Goal: Information Seeking & Learning: Learn about a topic

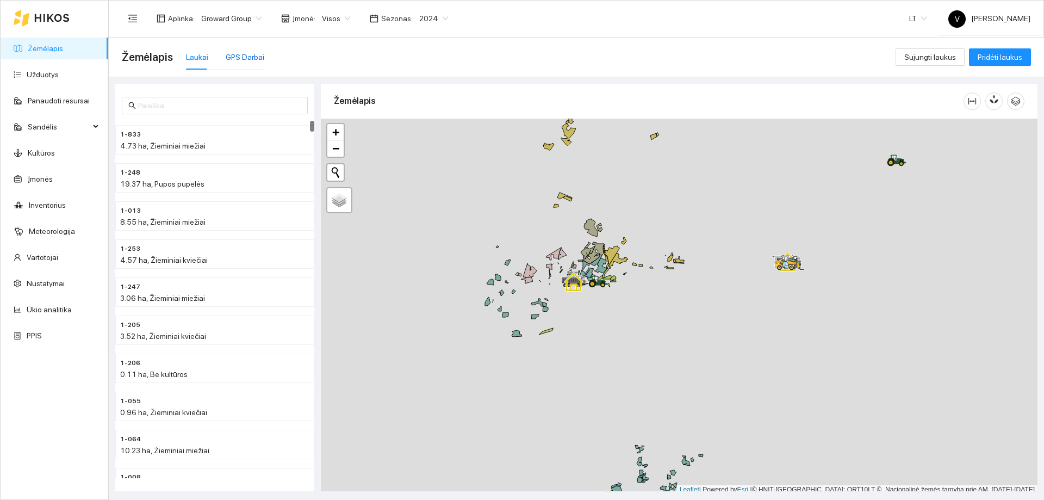
click at [252, 57] on div "GPS Darbai" at bounding box center [245, 57] width 39 height 12
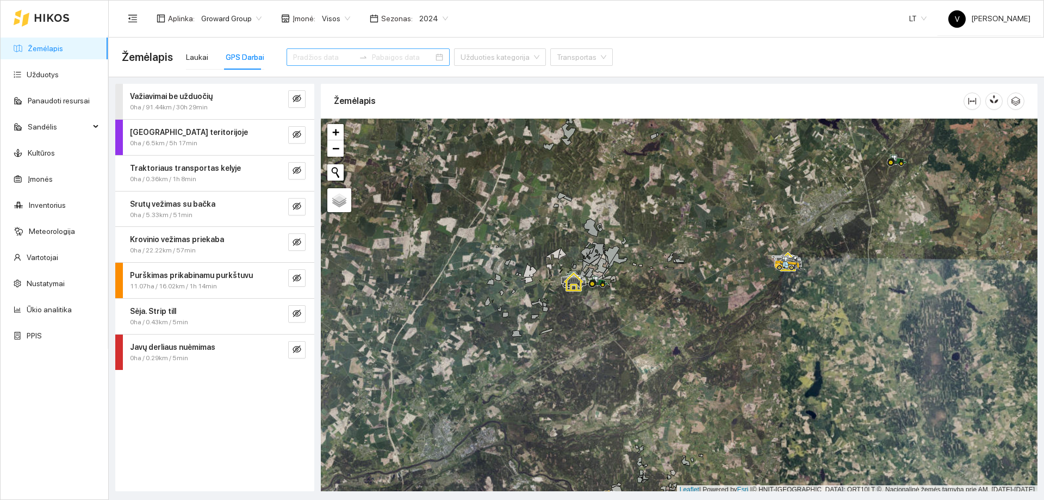
click at [424, 54] on div at bounding box center [368, 56] width 163 height 17
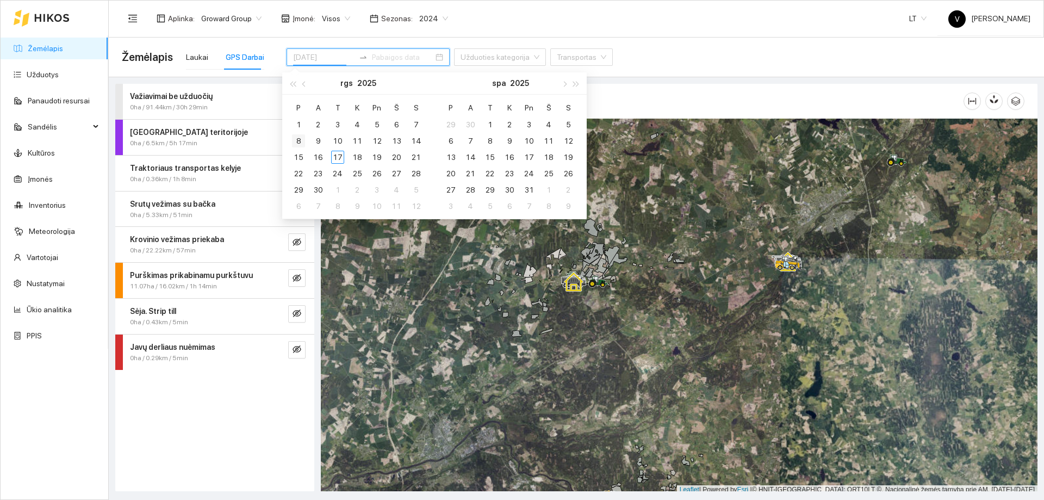
type input "[DATE]"
click at [296, 143] on div "8" at bounding box center [298, 140] width 13 height 13
type input "[DATE]"
click at [414, 138] on div "14" at bounding box center [416, 140] width 13 height 13
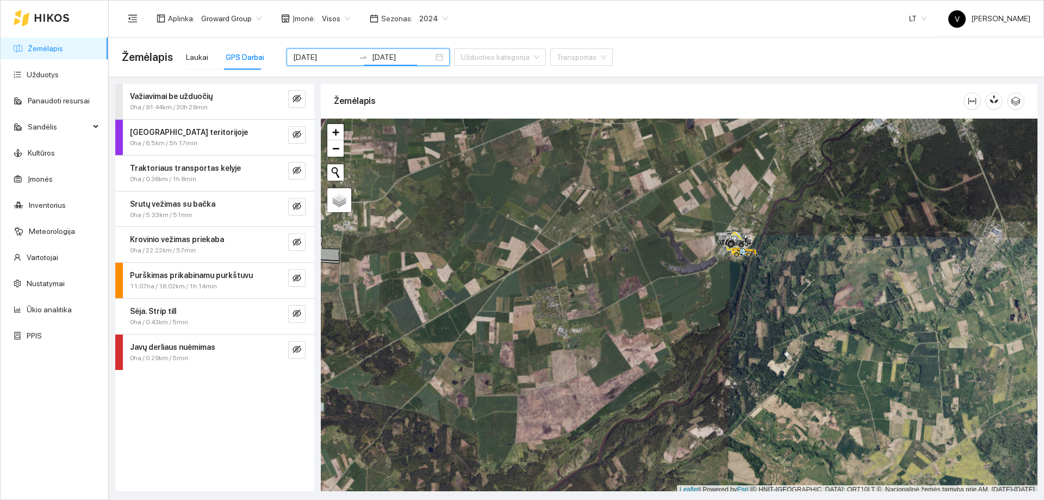
click at [436, 15] on span "2024" at bounding box center [433, 18] width 29 height 16
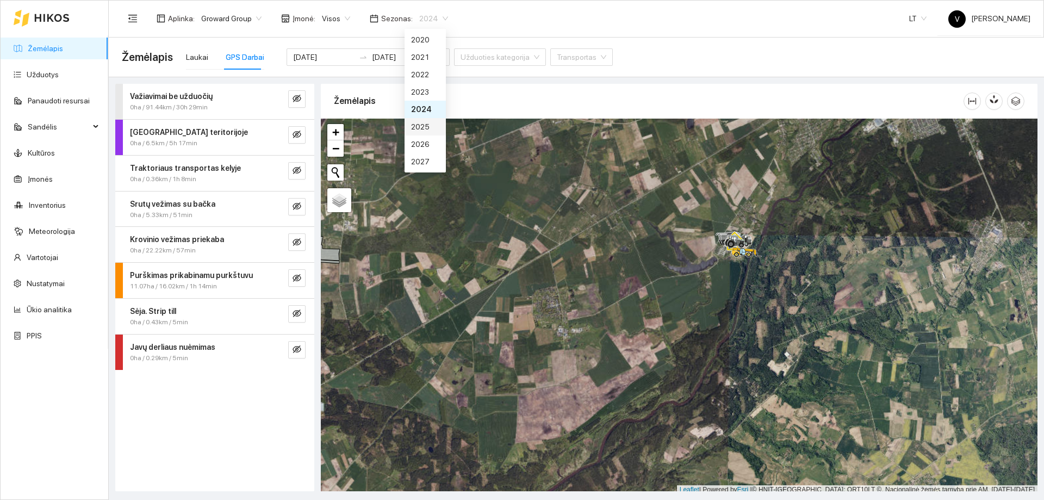
click at [421, 129] on div "2025" at bounding box center [425, 127] width 28 height 12
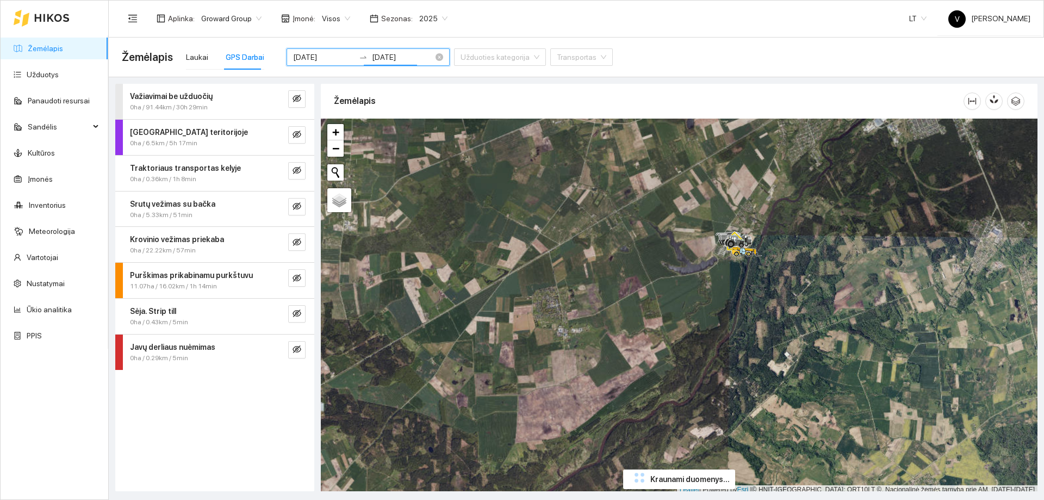
click at [410, 62] on input "[DATE]" at bounding box center [402, 57] width 61 height 12
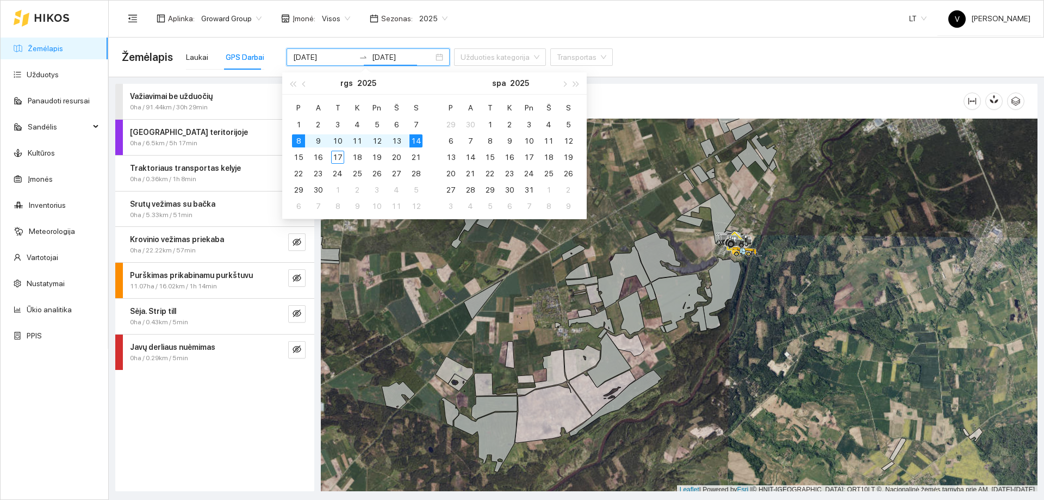
click at [432, 17] on span "2025" at bounding box center [433, 18] width 28 height 16
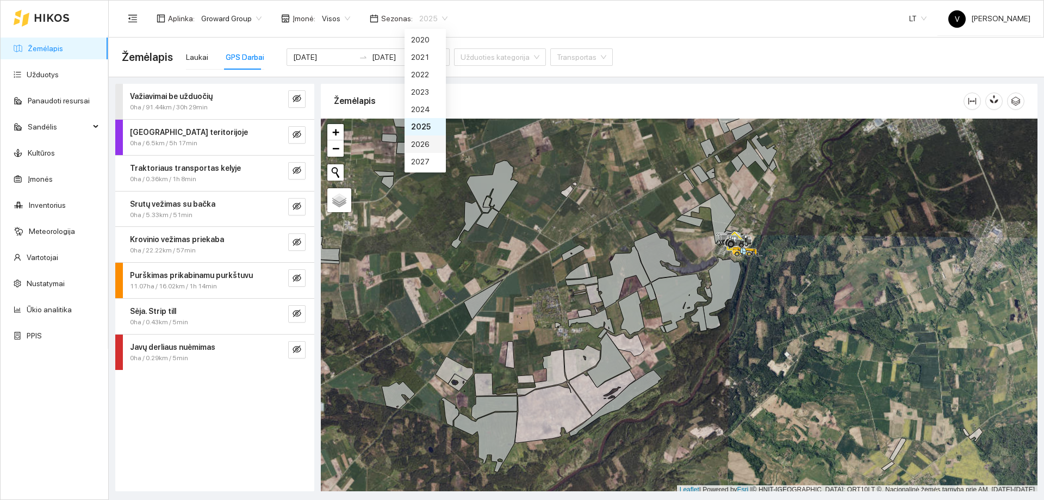
click at [427, 139] on div "2026" at bounding box center [425, 144] width 28 height 12
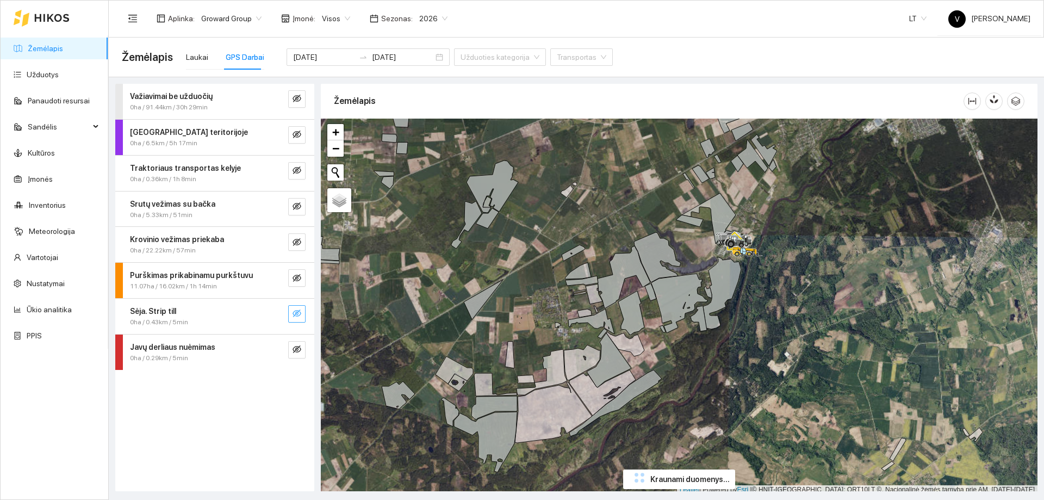
click at [628, 284] on div at bounding box center [679, 307] width 717 height 376
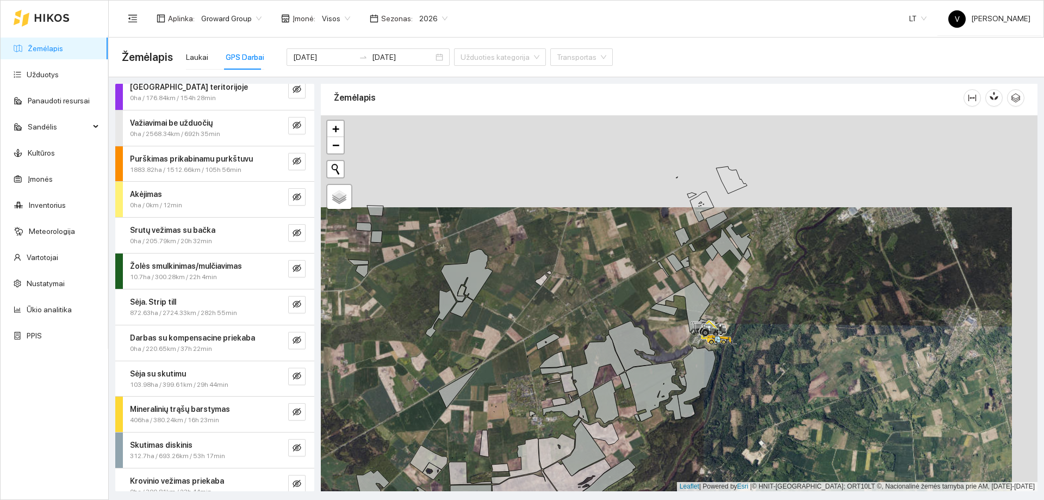
scroll to position [129, 0]
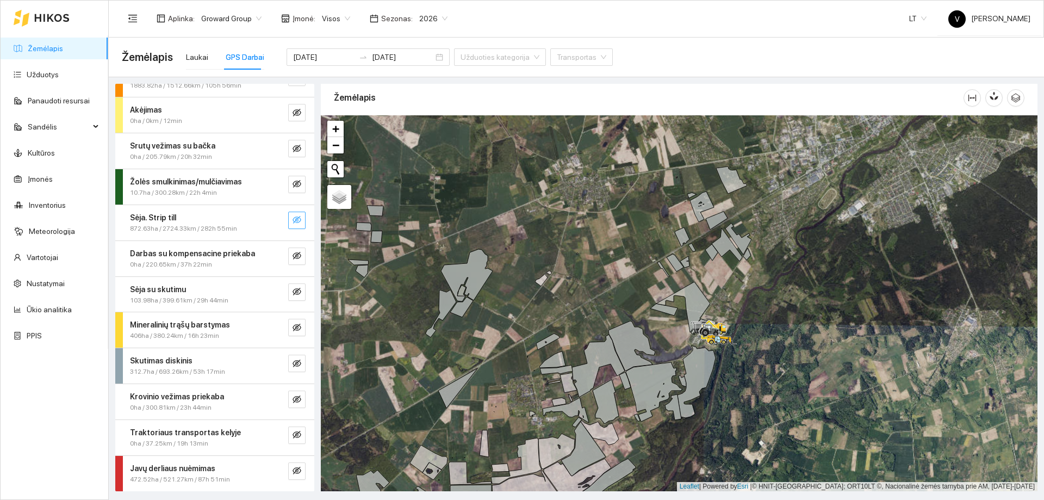
click at [293, 222] on icon "eye-invisible" at bounding box center [297, 220] width 9 height 8
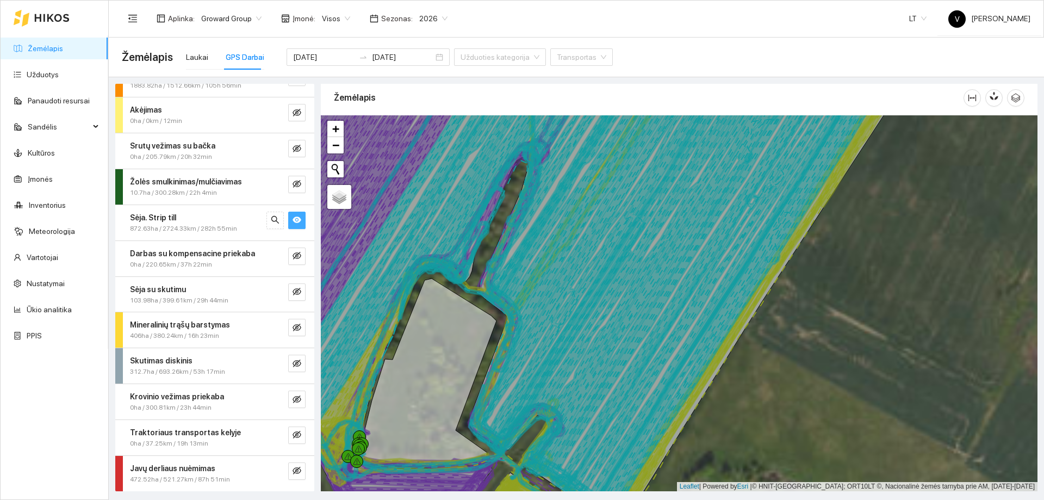
click at [523, 264] on icon at bounding box center [589, 264] width 292 height 377
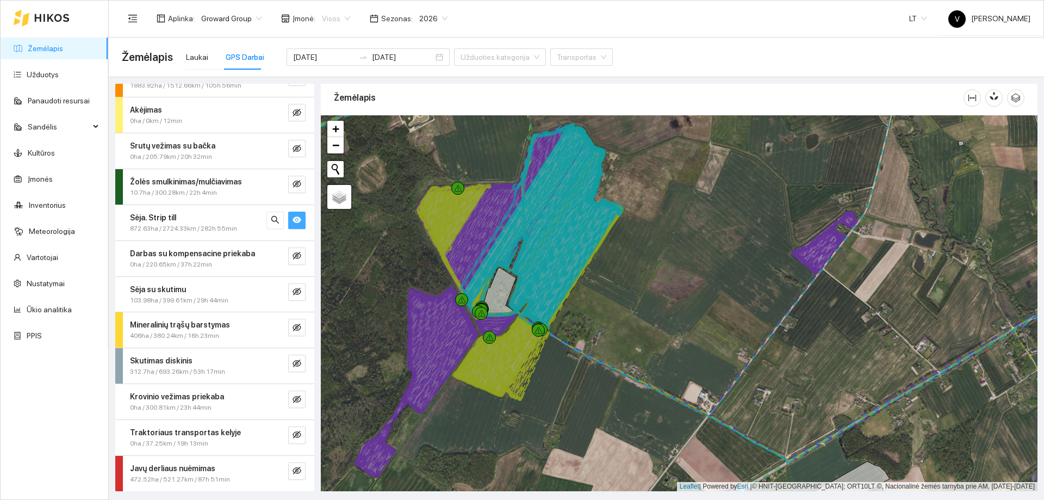
click at [340, 19] on span "Visos" at bounding box center [336, 18] width 28 height 16
click at [342, 55] on div "UAB "Zujų paukštynas" Ukmerge" at bounding box center [373, 57] width 111 height 12
click at [203, 226] on span "872.63ha / 2724.33km / 282h 55min" at bounding box center [183, 229] width 107 height 10
click at [233, 222] on div "Sėja. Strip till" at bounding box center [196, 218] width 133 height 12
click at [271, 222] on icon "search" at bounding box center [275, 219] width 9 height 9
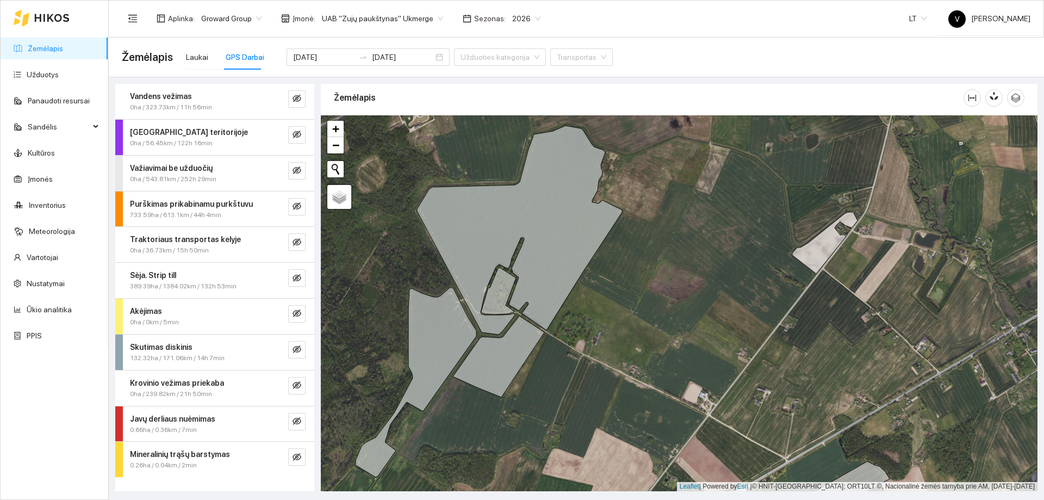
click at [185, 272] on div "Sėja. Strip till" at bounding box center [196, 275] width 133 height 12
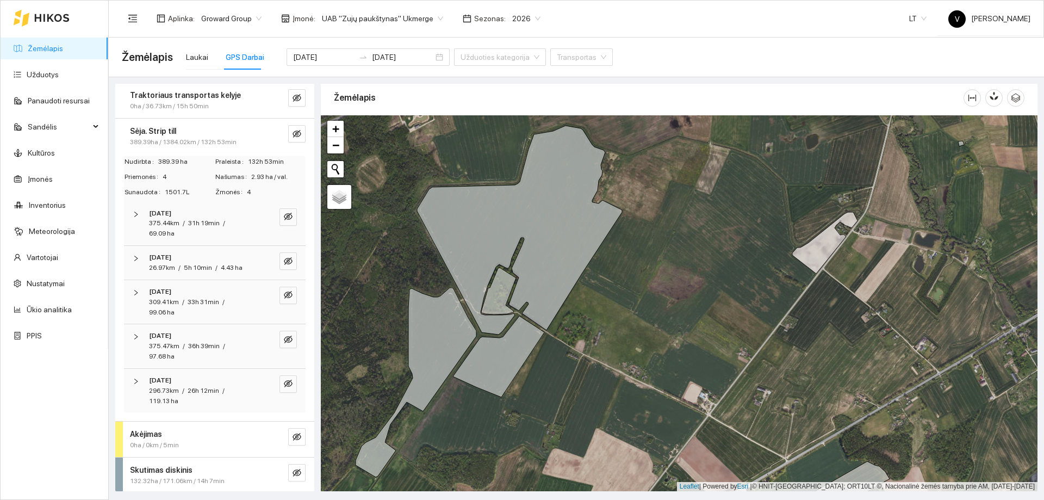
scroll to position [163, 0]
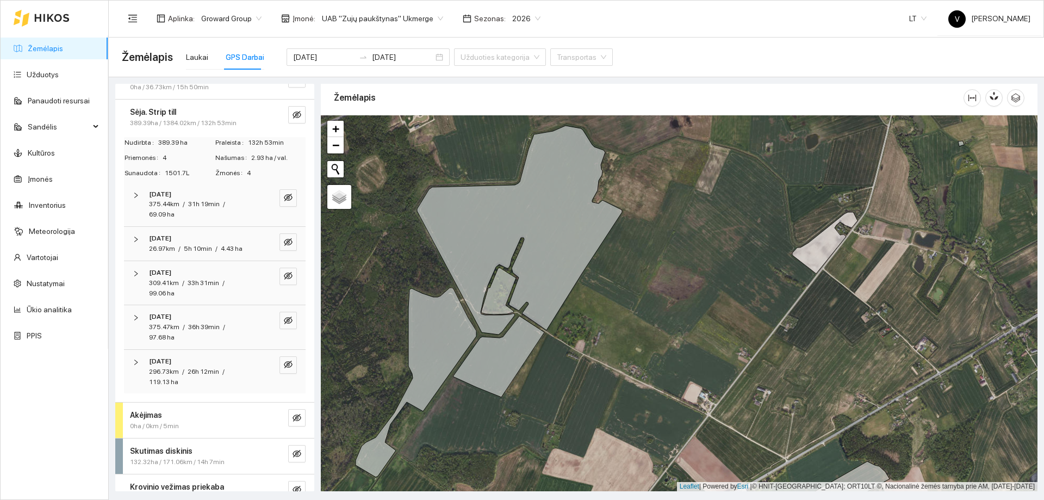
click at [171, 365] on span "[DATE]" at bounding box center [160, 361] width 22 height 10
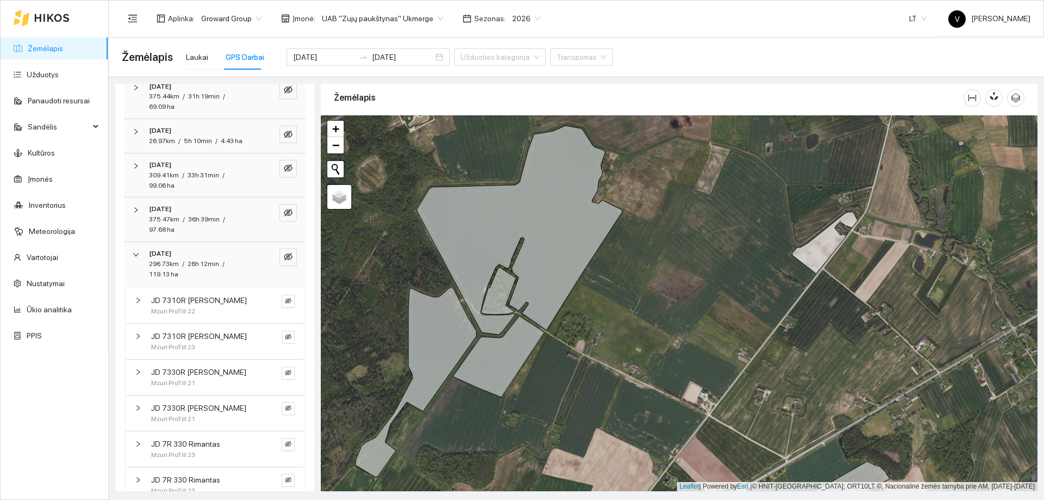
scroll to position [272, 0]
click at [185, 300] on span "JD 7310R [PERSON_NAME]" at bounding box center [199, 299] width 96 height 12
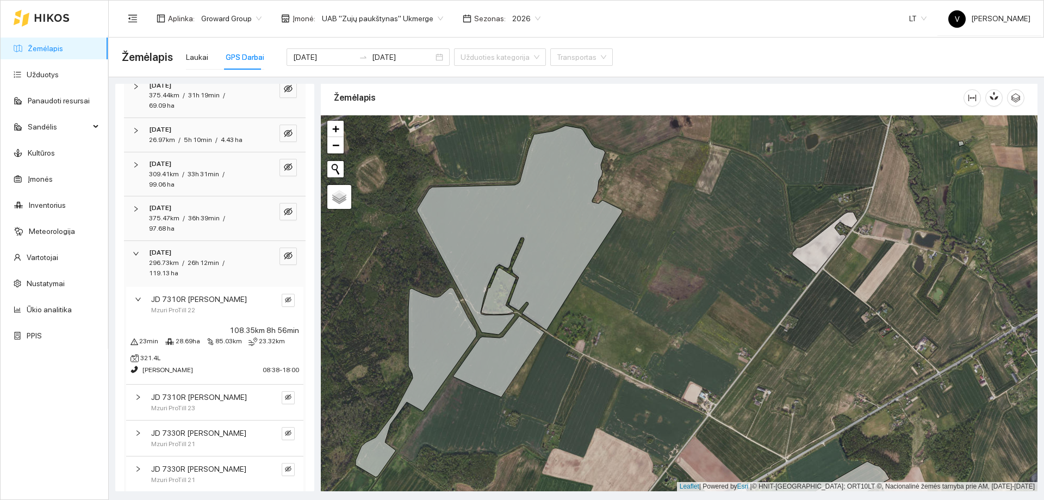
click at [139, 299] on icon "right" at bounding box center [137, 299] width 5 height 3
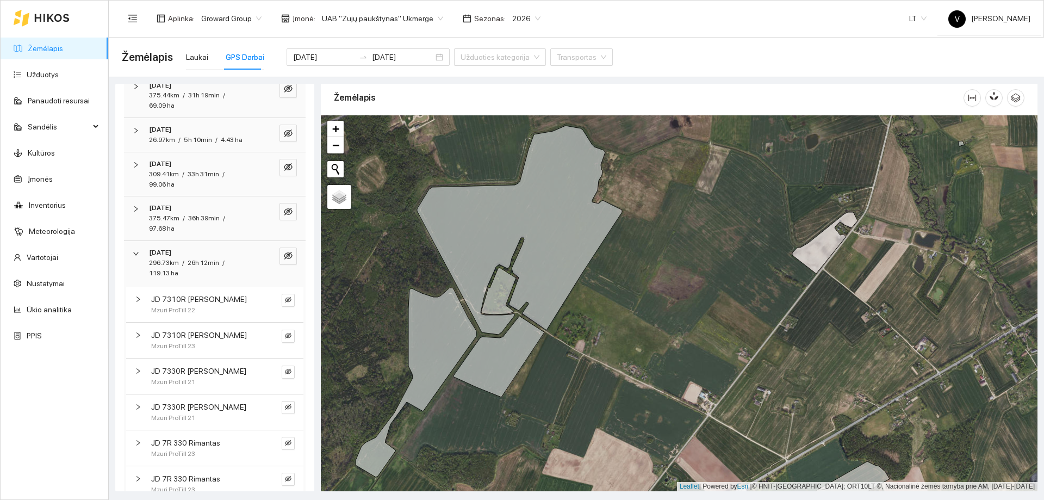
click at [288, 298] on div "JD 7310R [PERSON_NAME] ProTill 22" at bounding box center [214, 304] width 177 height 35
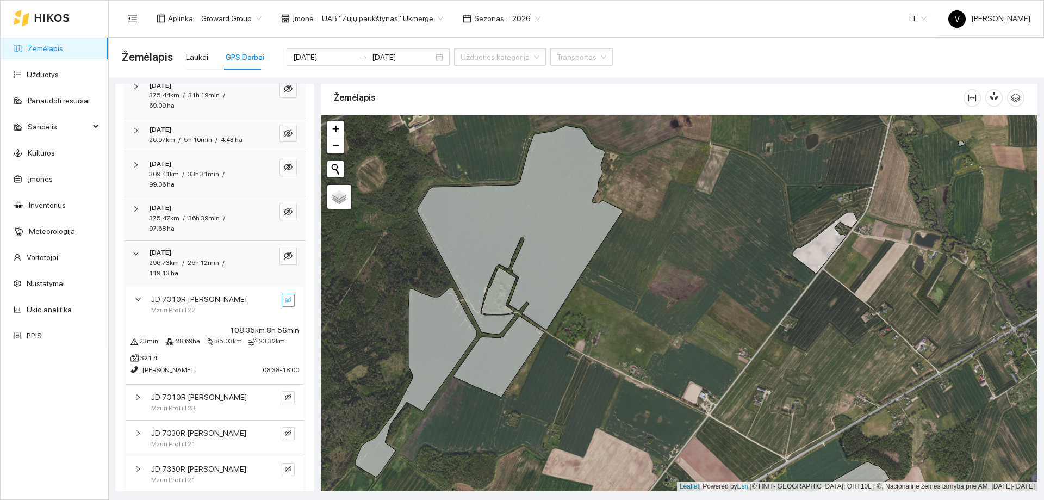
click at [285, 298] on icon "eye-invisible" at bounding box center [288, 299] width 7 height 7
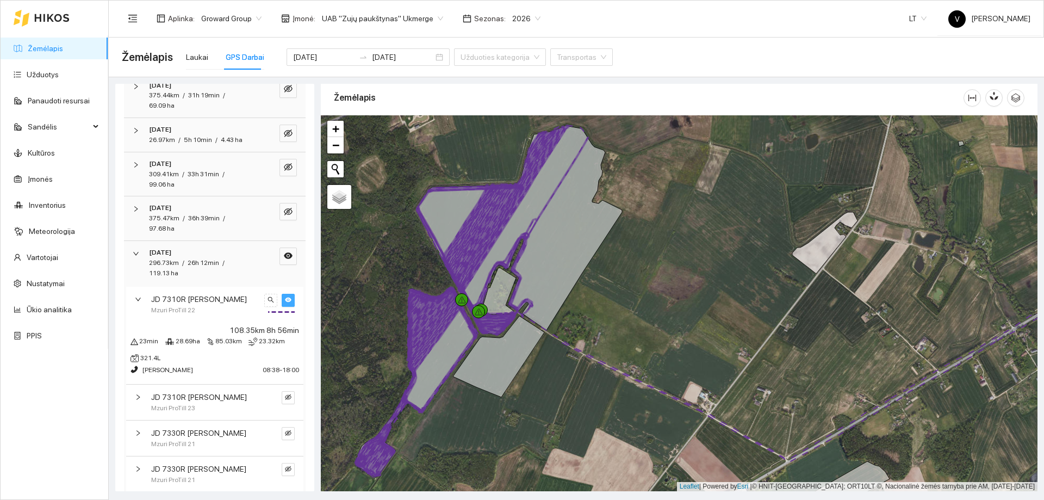
scroll to position [326, 0]
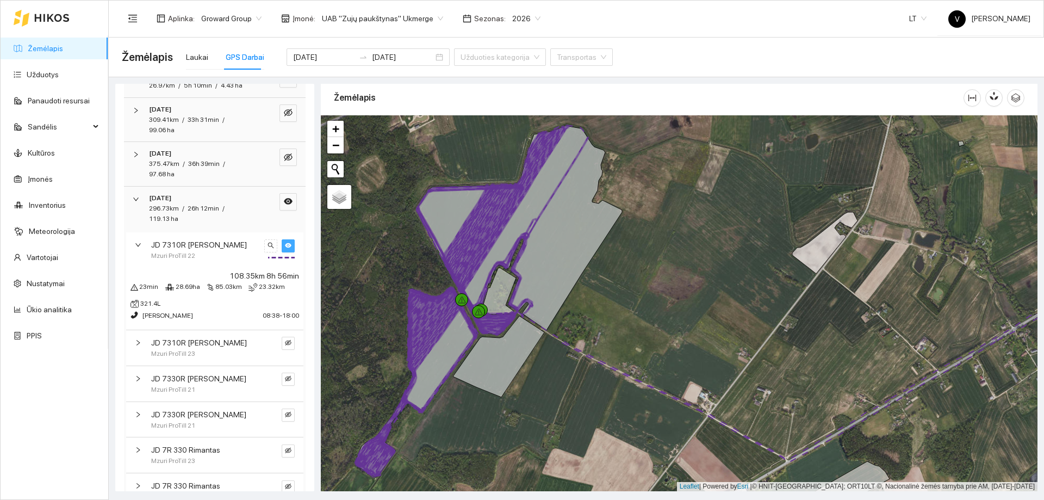
click at [285, 245] on icon "eye" at bounding box center [288, 245] width 7 height 7
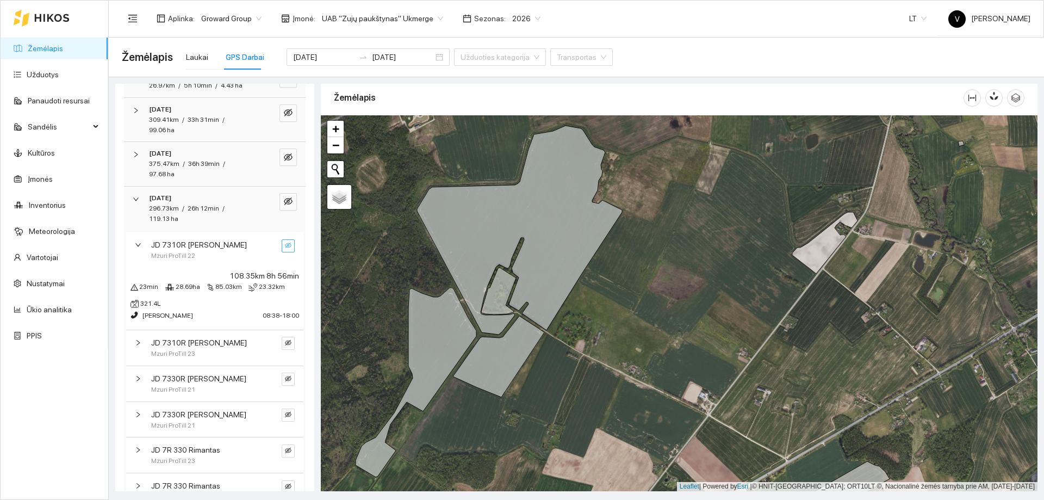
click at [285, 245] on icon "eye-invisible" at bounding box center [288, 245] width 7 height 5
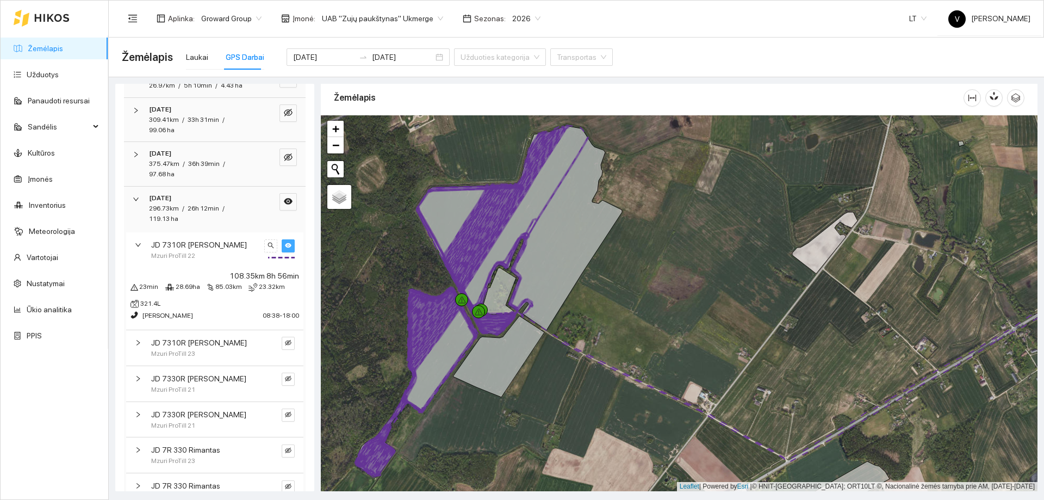
click at [285, 245] on icon "eye" at bounding box center [288, 245] width 7 height 5
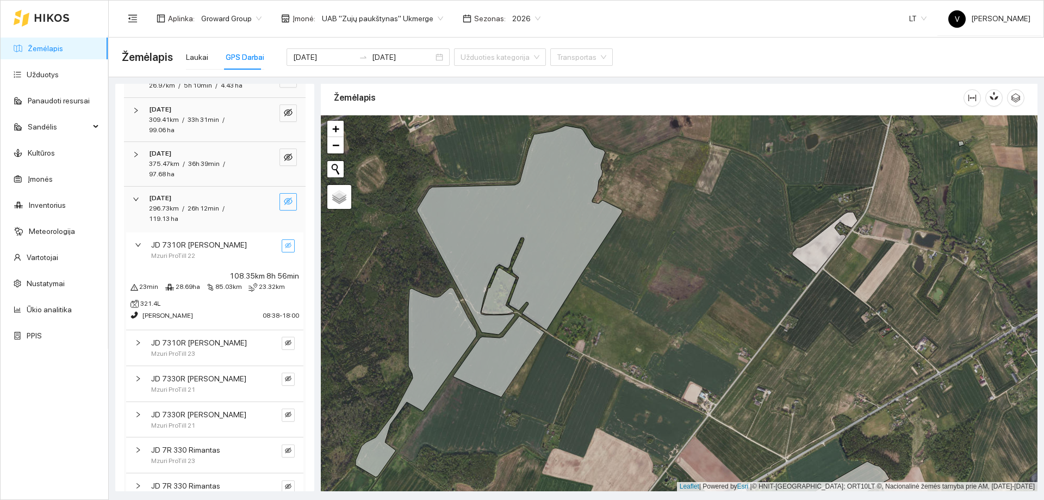
scroll to position [272, 0]
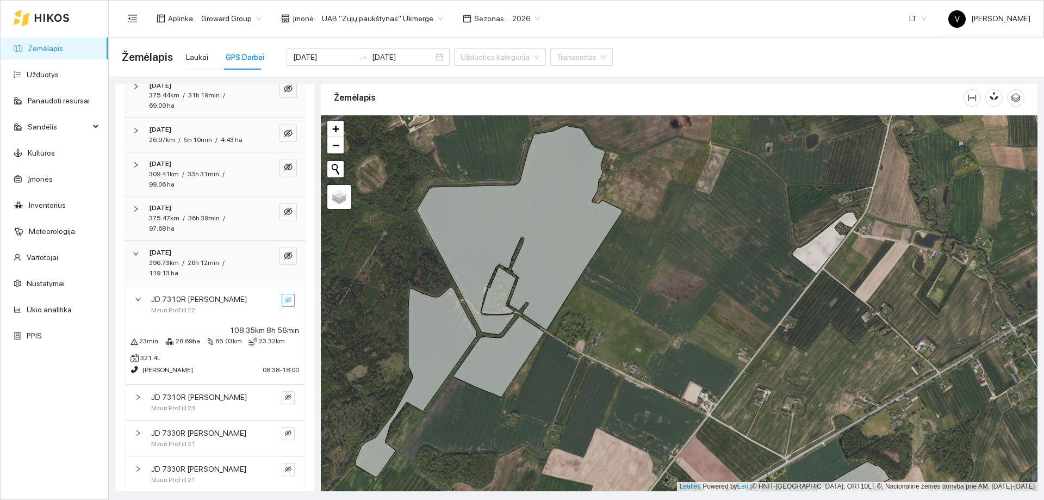
click at [174, 301] on span "JD 7310R [PERSON_NAME]" at bounding box center [199, 299] width 96 height 12
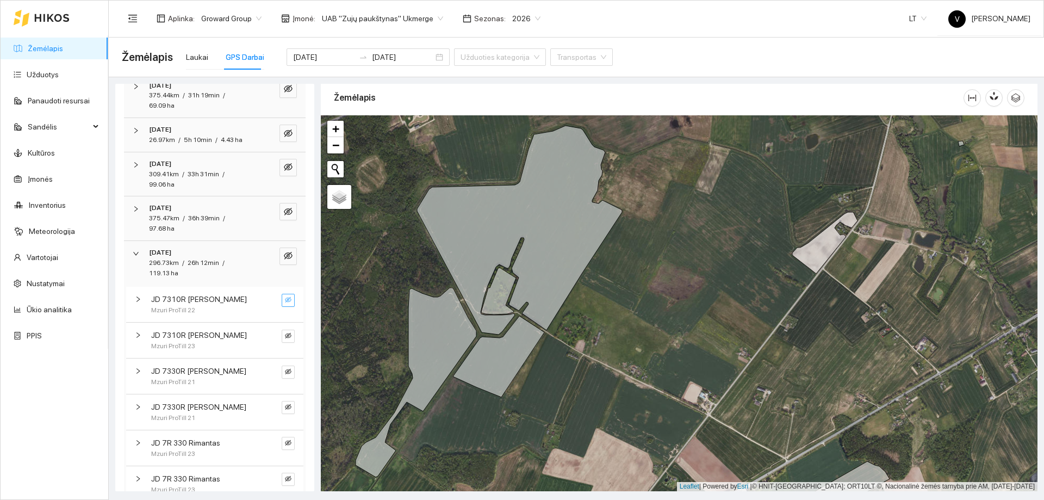
click at [234, 342] on div "Mzuri ProTill 23" at bounding box center [205, 346] width 109 height 10
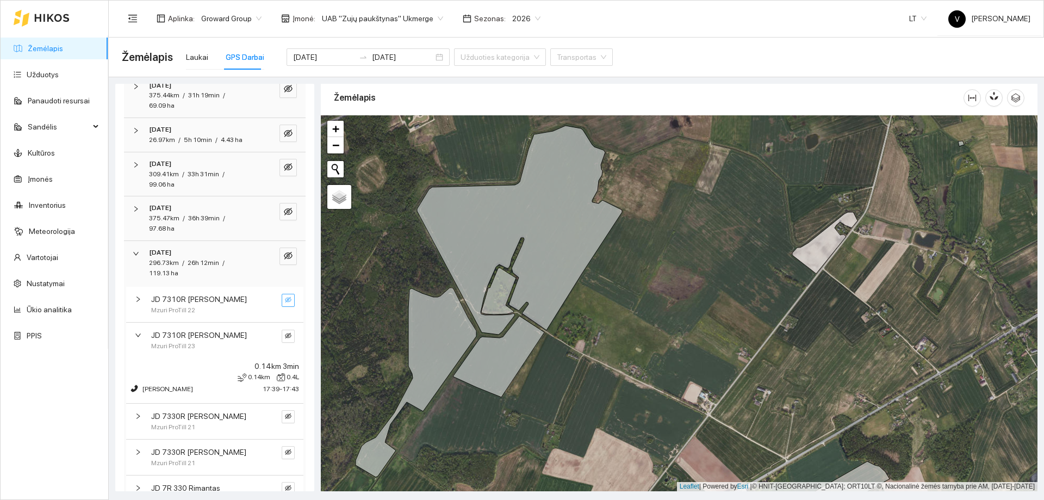
click at [214, 331] on div "JD 7310R [PERSON_NAME]" at bounding box center [205, 335] width 109 height 12
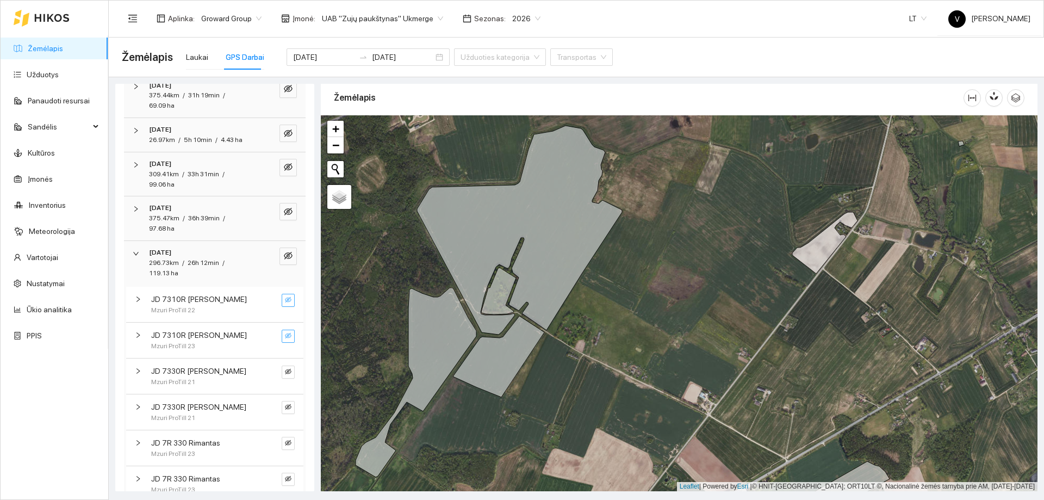
click at [282, 339] on button "button" at bounding box center [288, 336] width 13 height 13
click at [285, 339] on span "eye" at bounding box center [288, 336] width 7 height 8
drag, startPoint x: 288, startPoint y: 372, endPoint x: 281, endPoint y: 371, distance: 7.2
click at [283, 371] on div "JD 7330R [PERSON_NAME] ProTill 21" at bounding box center [214, 375] width 177 height 35
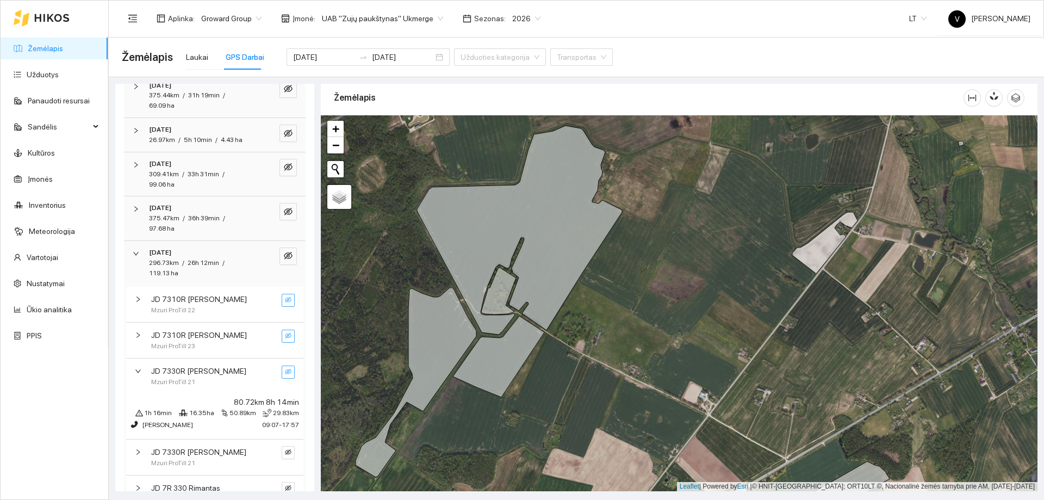
click at [285, 371] on icon "eye-invisible" at bounding box center [288, 370] width 7 height 5
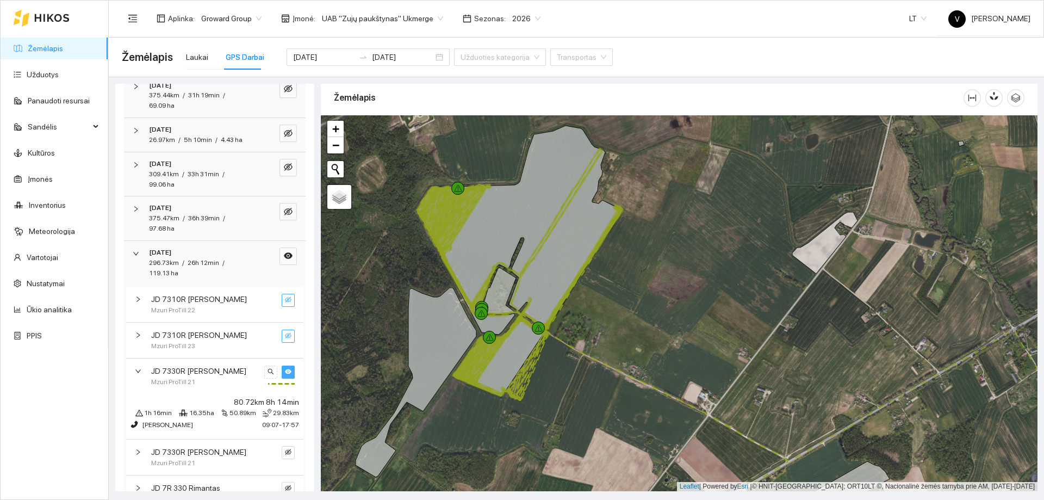
click at [285, 371] on icon "eye" at bounding box center [288, 371] width 7 height 5
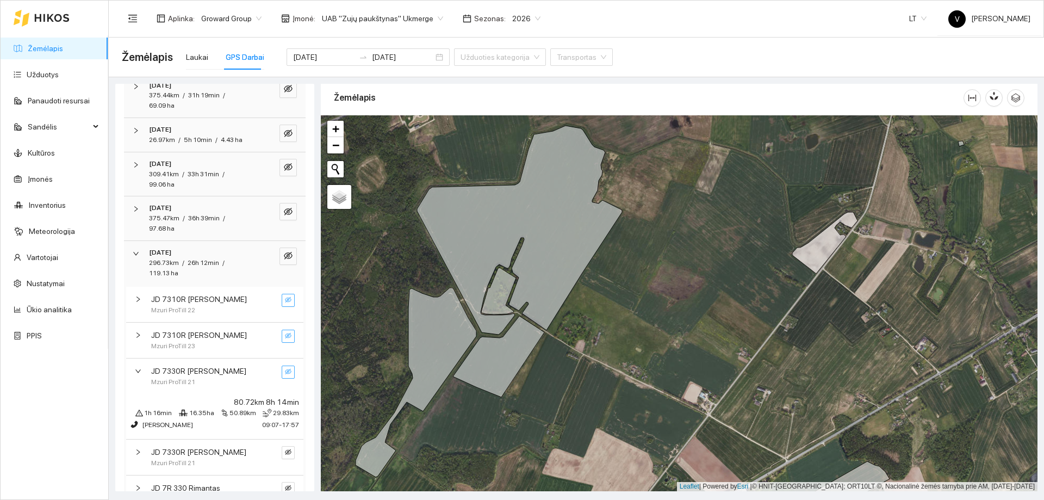
click at [201, 362] on div "JD 7330R [PERSON_NAME] ProTill 21" at bounding box center [214, 375] width 177 height 35
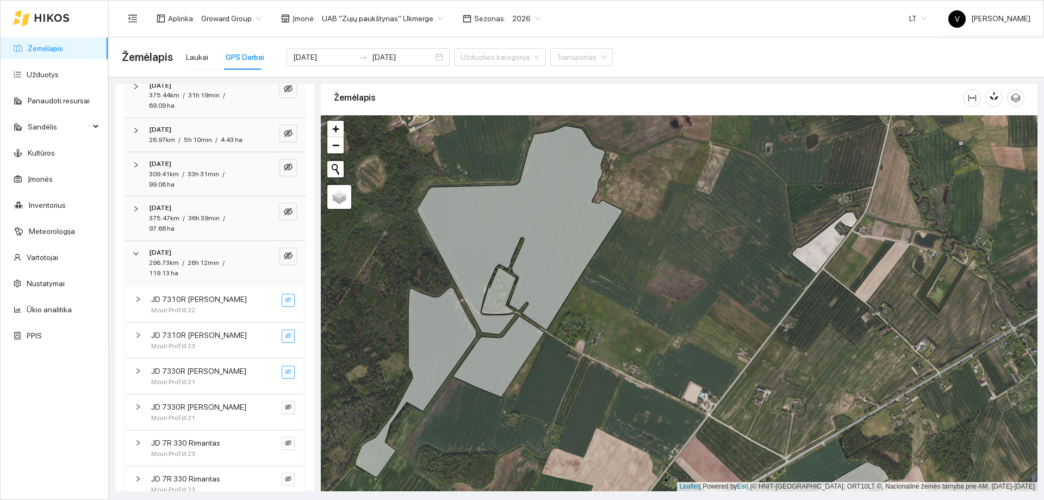
scroll to position [326, 0]
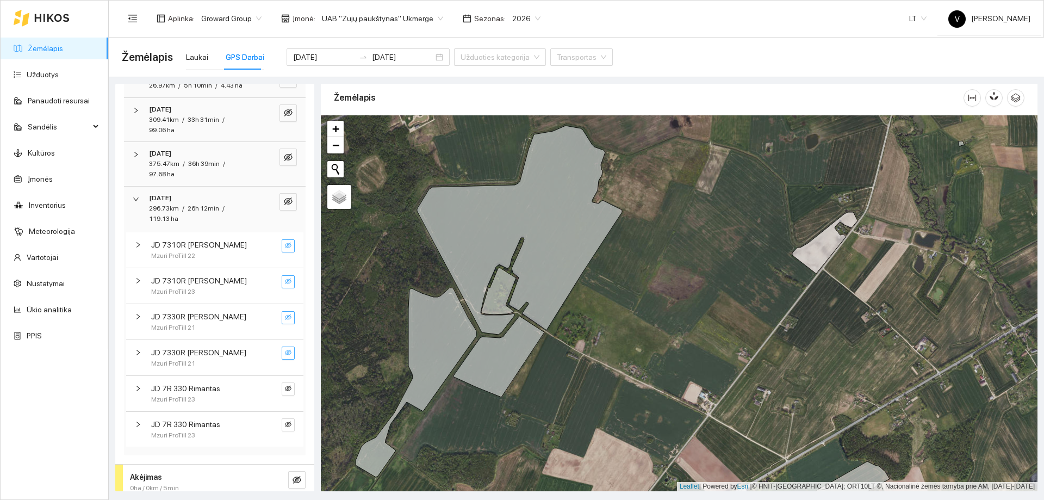
click at [285, 354] on icon "eye-invisible" at bounding box center [288, 352] width 7 height 5
click at [285, 354] on icon "eye" at bounding box center [288, 352] width 7 height 5
click at [285, 387] on icon "eye-invisible" at bounding box center [288, 388] width 7 height 5
click at [285, 387] on icon "eye" at bounding box center [288, 388] width 7 height 5
click at [285, 424] on icon "eye-invisible" at bounding box center [288, 424] width 7 height 5
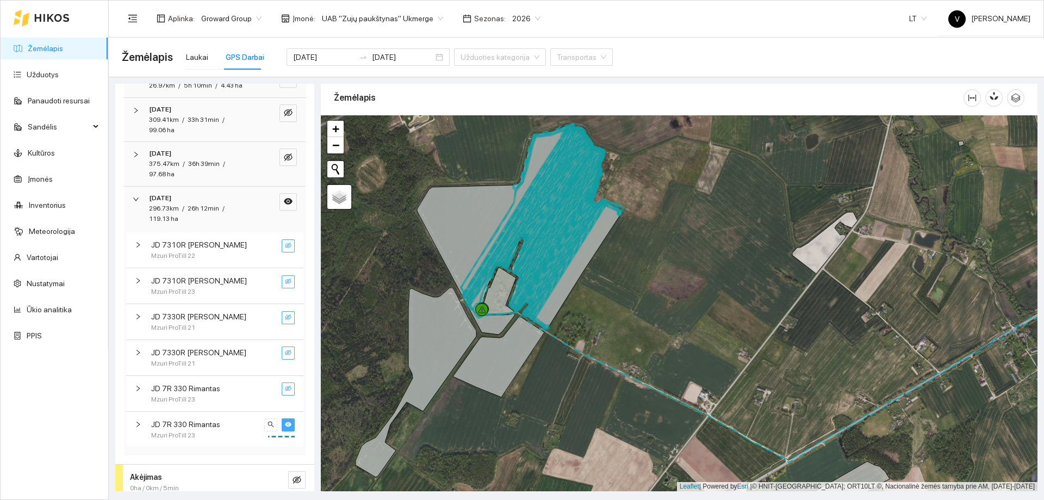
click at [285, 424] on icon "eye" at bounding box center [288, 424] width 7 height 7
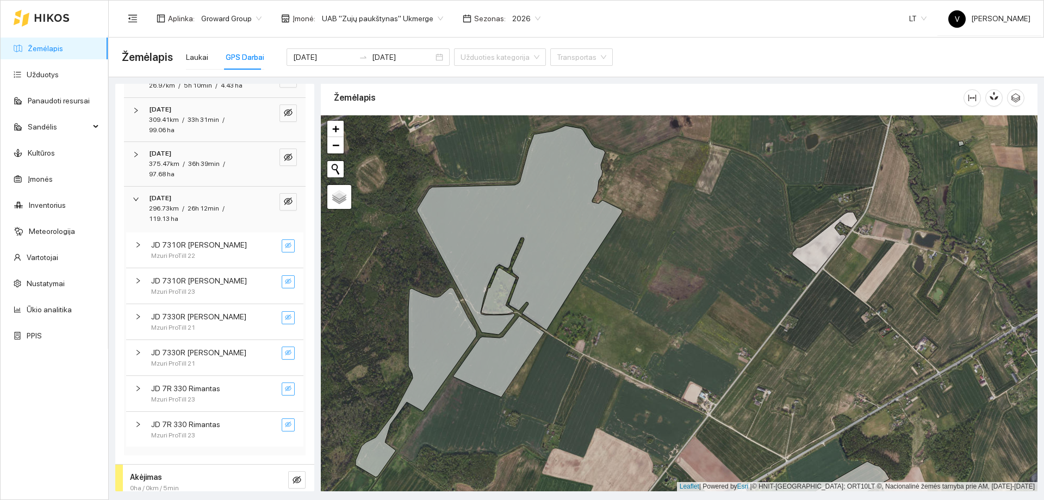
click at [285, 424] on icon "eye-invisible" at bounding box center [288, 424] width 7 height 5
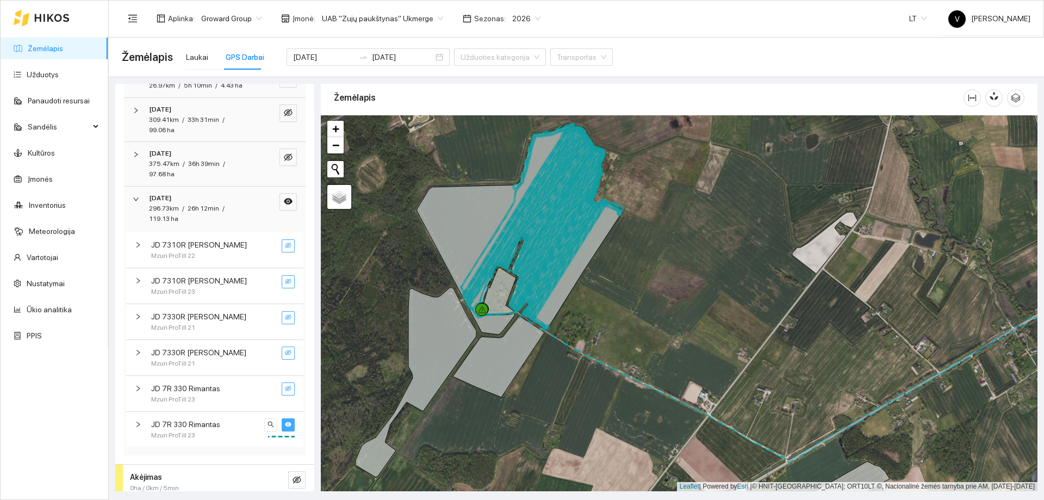
click at [285, 425] on icon "eye" at bounding box center [288, 424] width 7 height 7
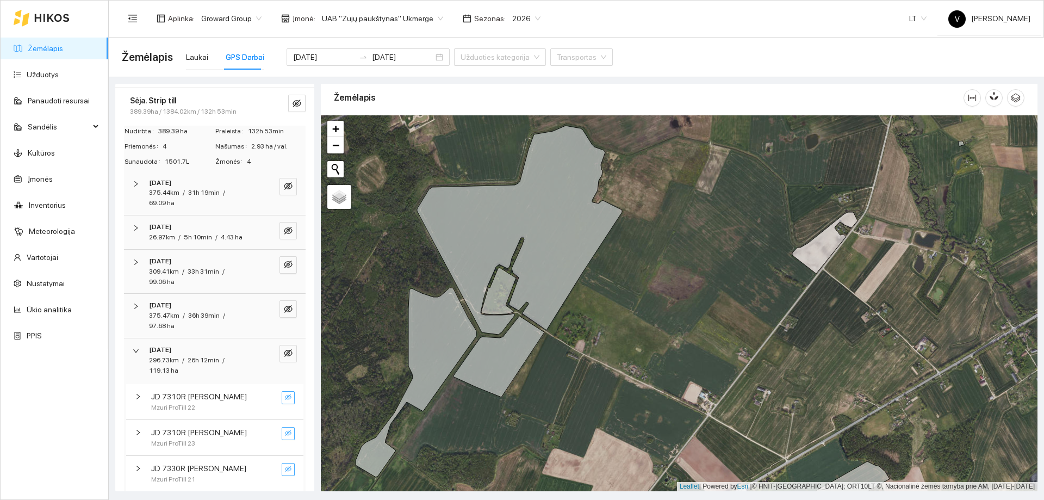
scroll to position [163, 0]
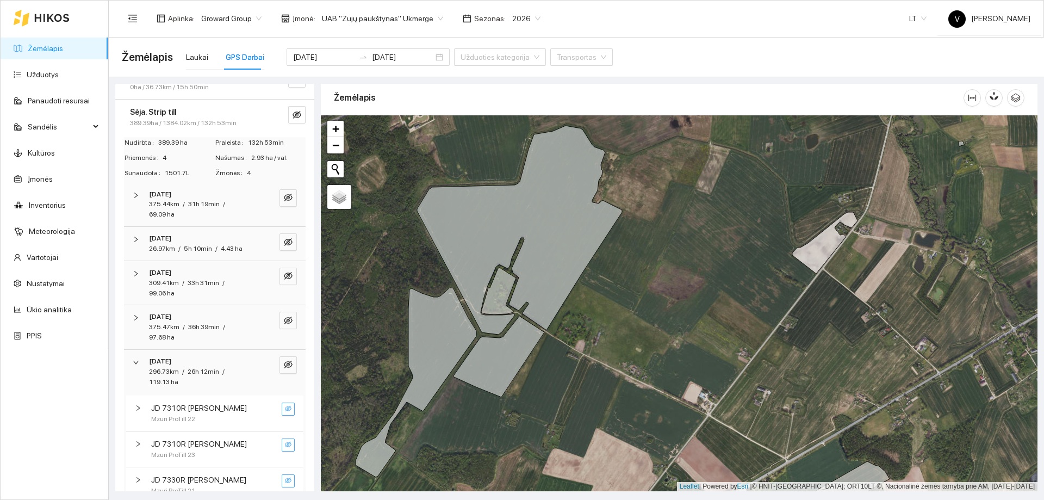
click at [171, 372] on span "296.73km" at bounding box center [164, 372] width 30 height 8
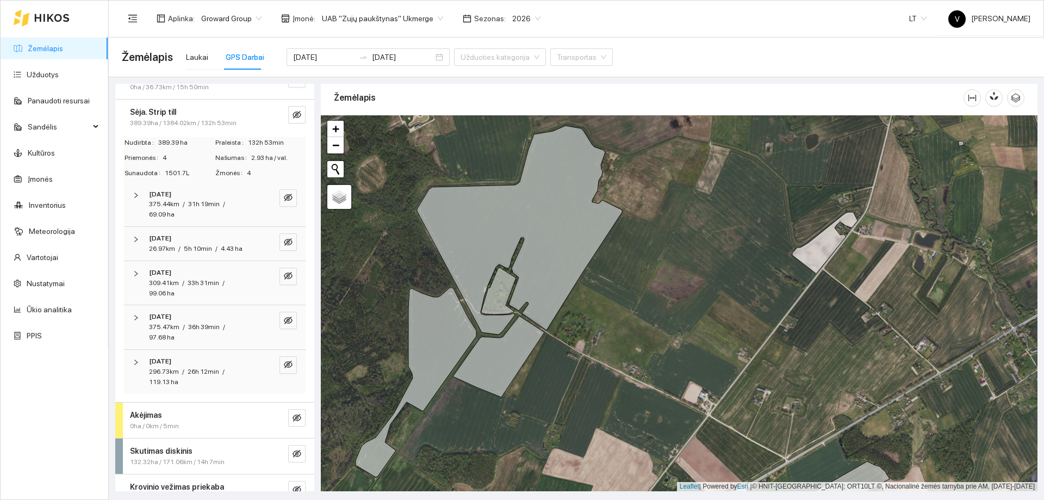
click at [187, 322] on div "375.47km / 36h 39min / 97.68 ha" at bounding box center [200, 332] width 102 height 21
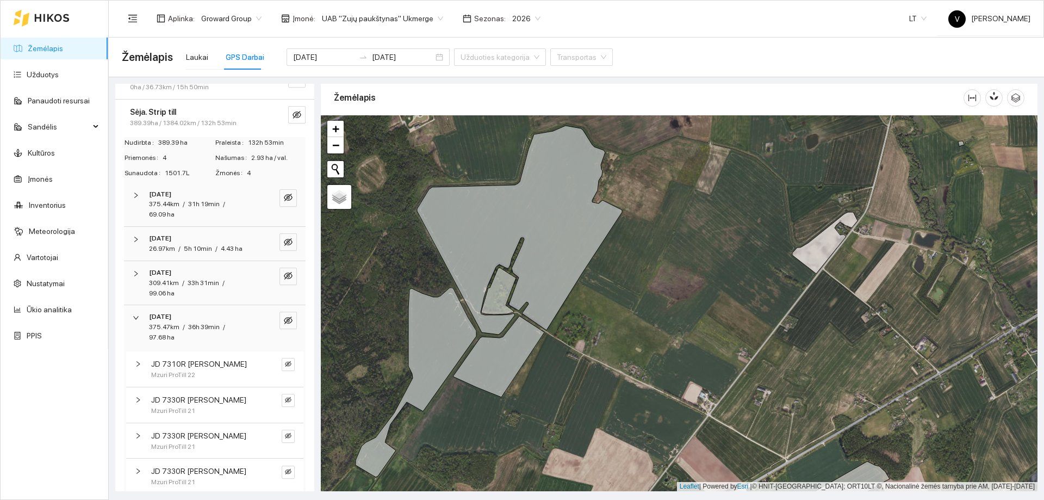
click at [204, 321] on div "[DATE]" at bounding box center [200, 317] width 102 height 10
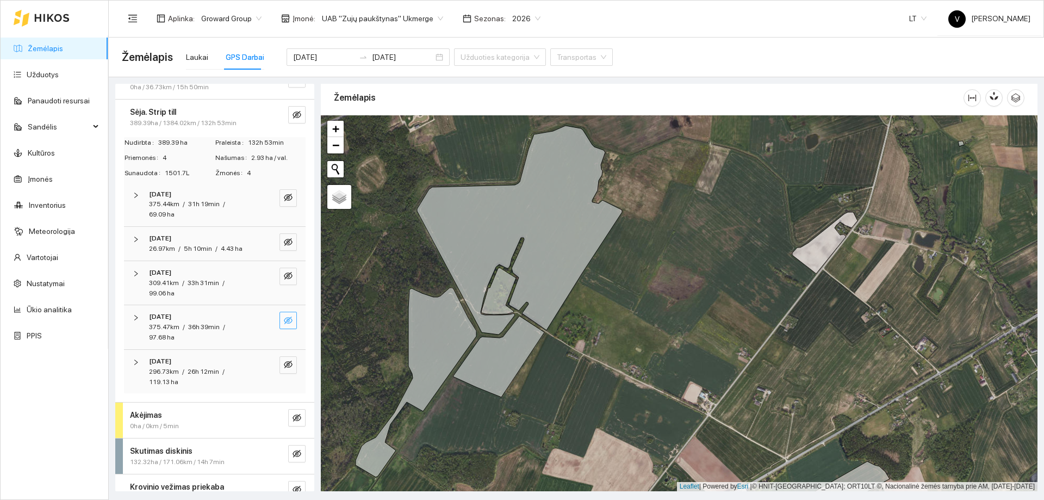
click at [284, 319] on icon "eye-invisible" at bounding box center [288, 320] width 9 height 9
